Goal: Navigation & Orientation: Find specific page/section

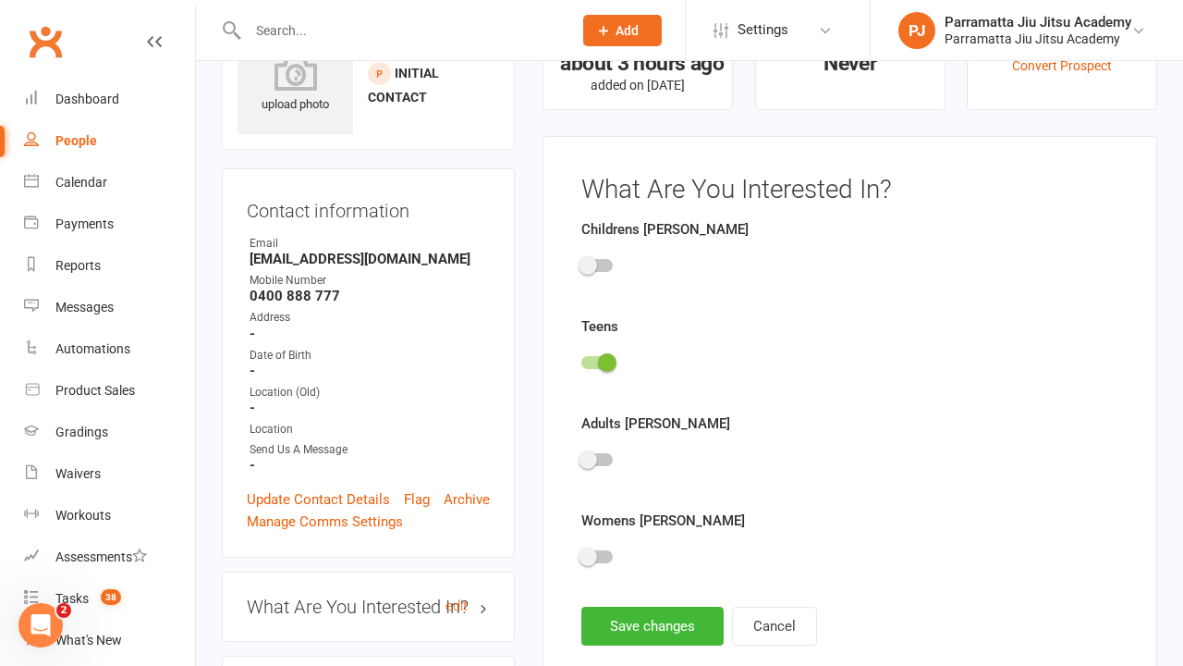
scroll to position [128, 0]
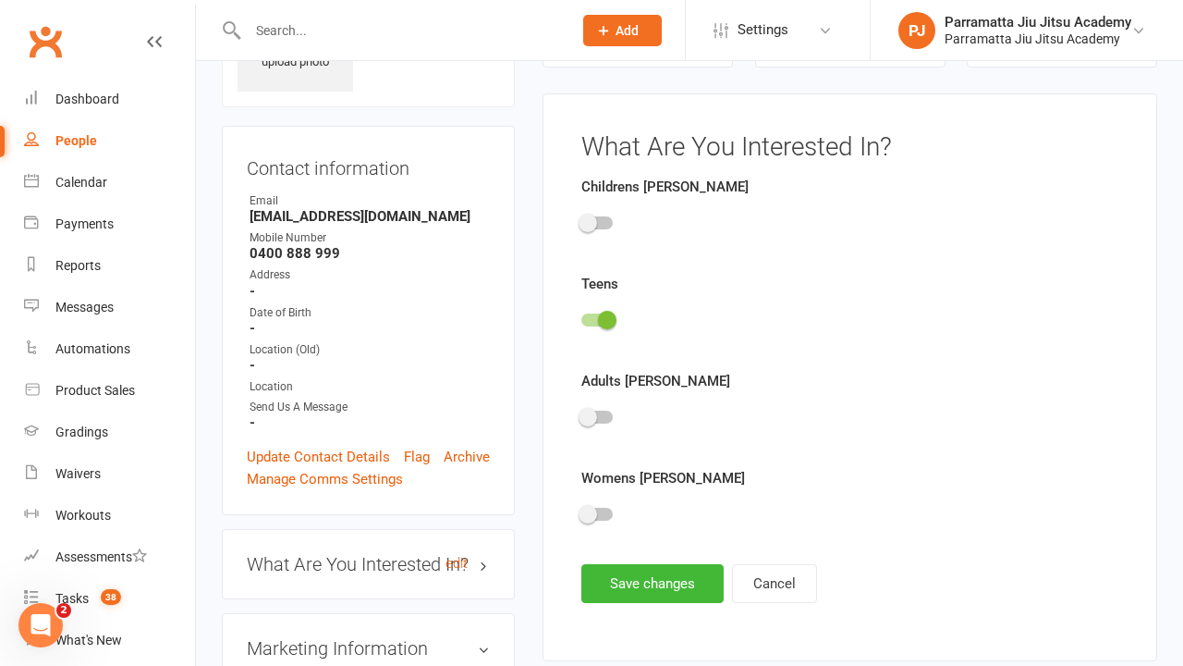
scroll to position [128, 0]
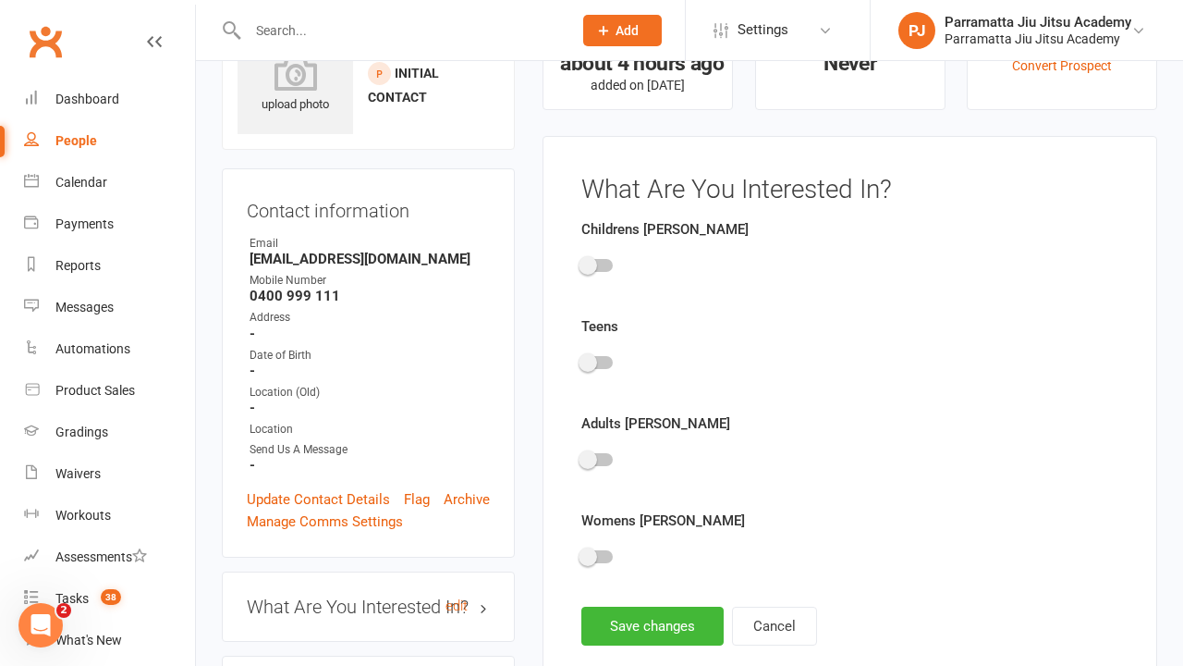
scroll to position [128, 0]
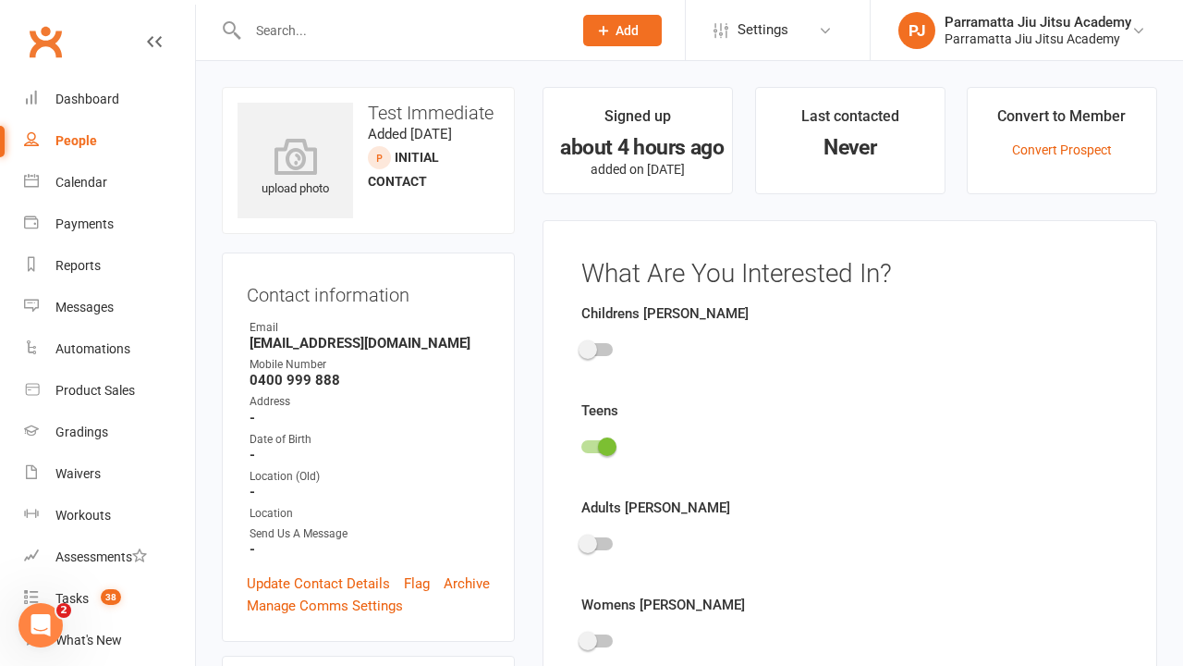
scroll to position [128, 0]
